Goal: Information Seeking & Learning: Find specific page/section

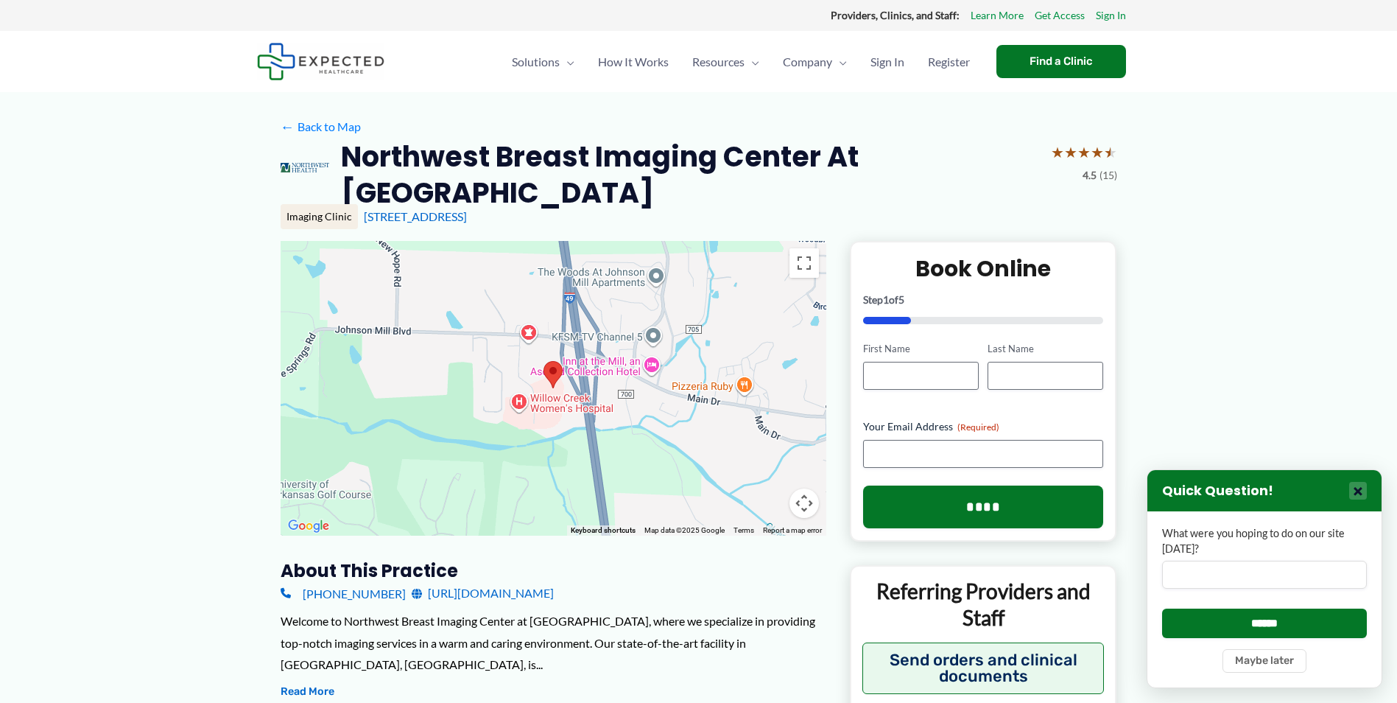
click at [1359, 489] on button "×" at bounding box center [1358, 491] width 18 height 18
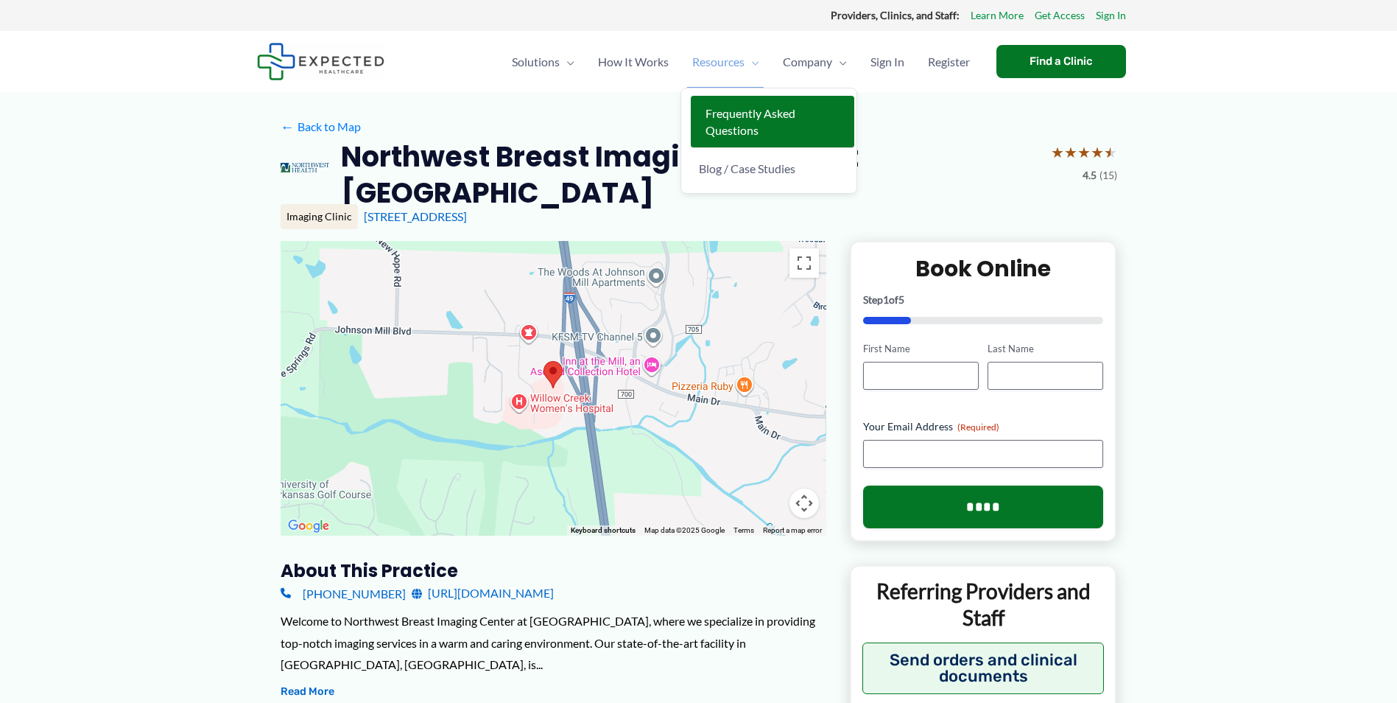
click at [725, 112] on span "Frequently Asked Questions" at bounding box center [751, 121] width 90 height 31
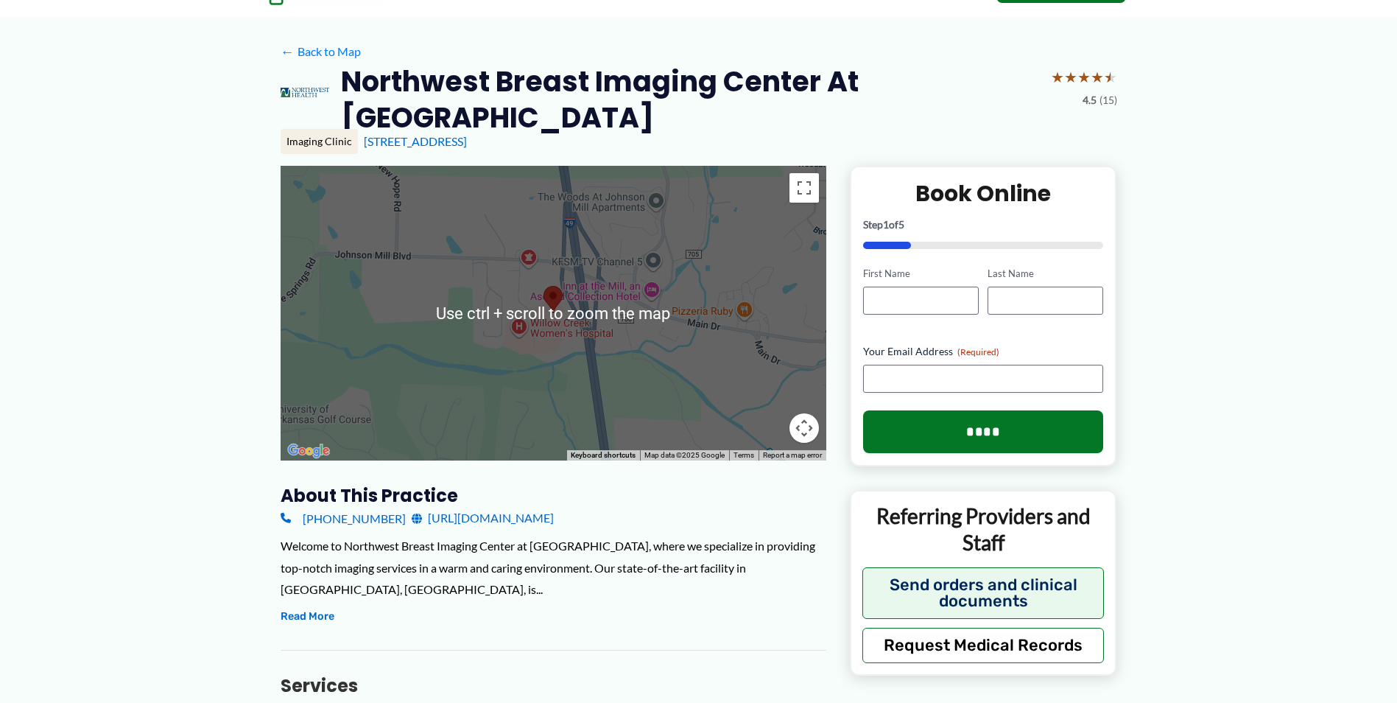
scroll to position [94, 0]
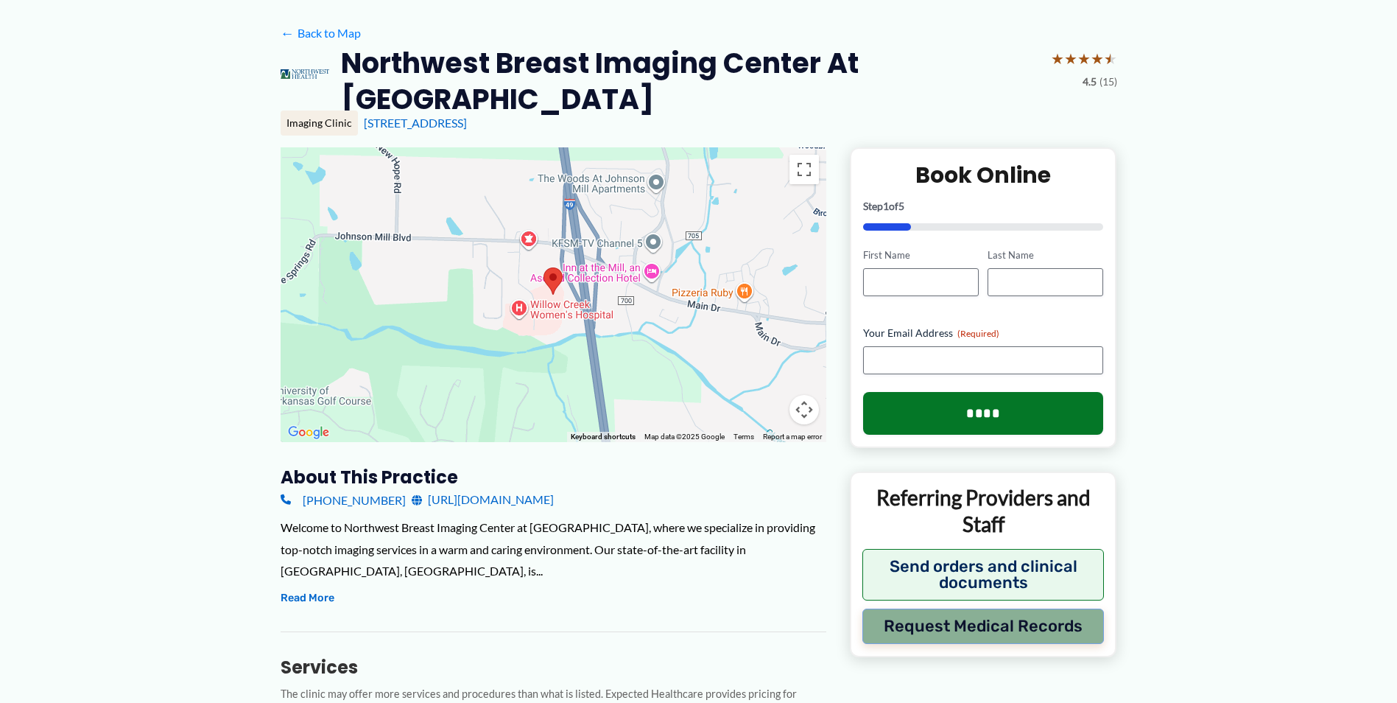
click at [1072, 631] on button "Request Medical Records" at bounding box center [984, 625] width 242 height 35
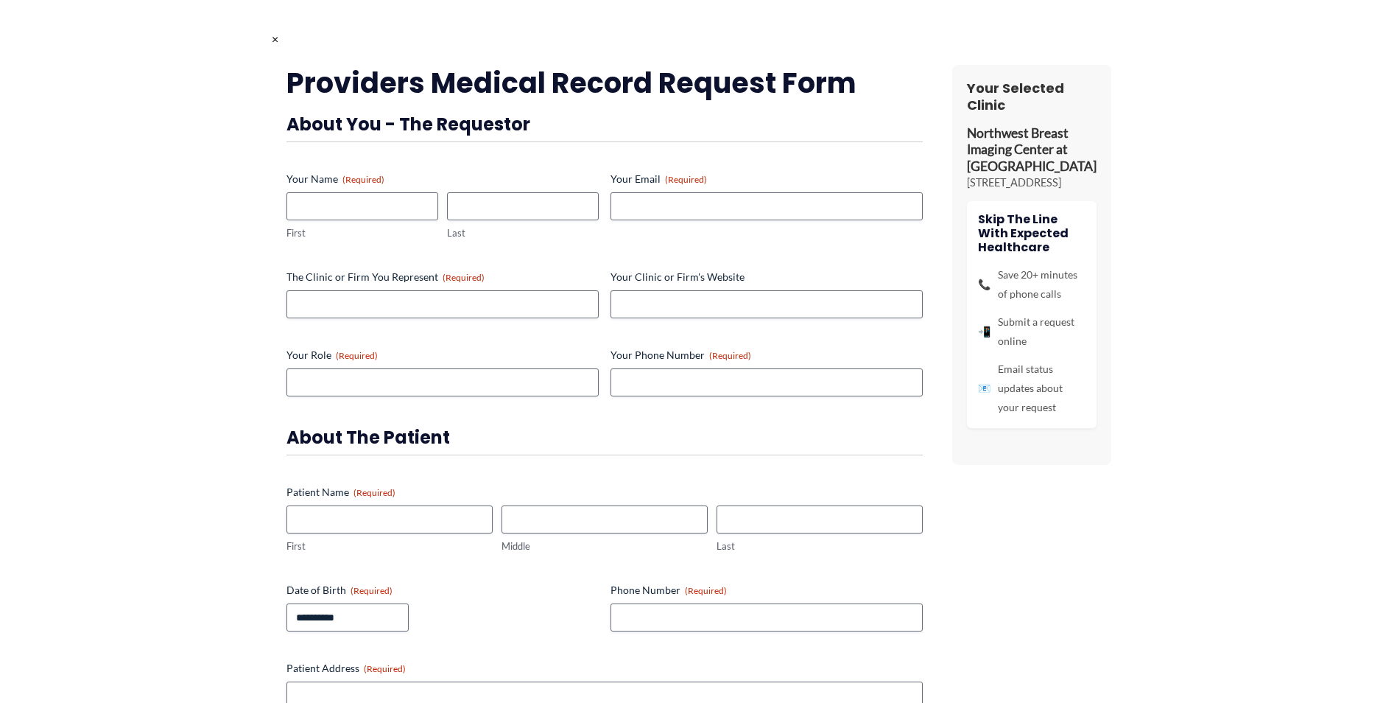
scroll to position [0, 0]
